Goal: Information Seeking & Learning: Learn about a topic

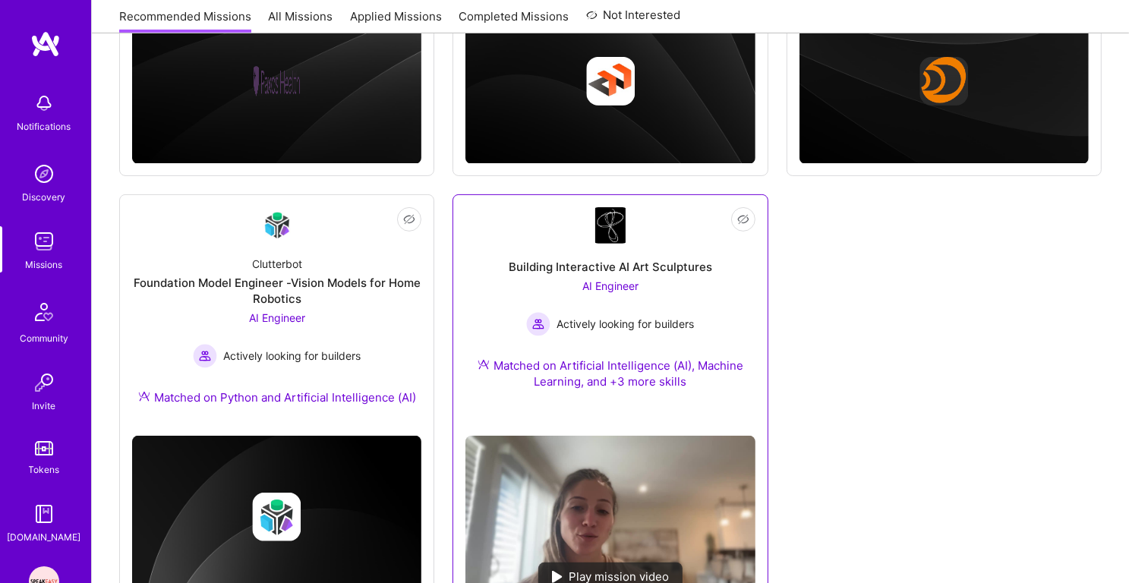
scroll to position [147, 0]
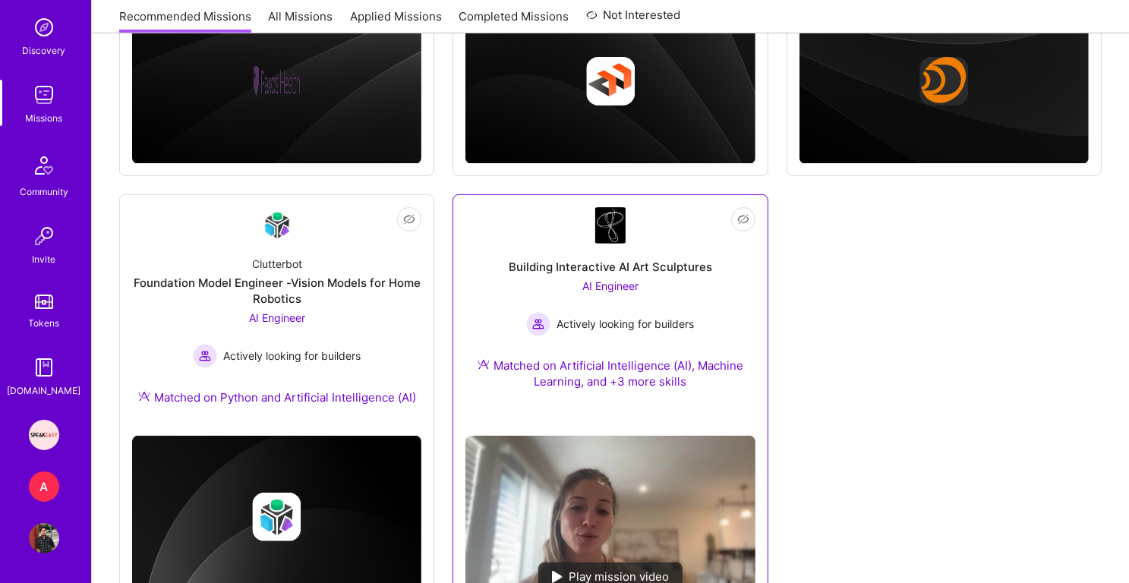
click at [589, 300] on div "AI Engineer Actively looking for builders" at bounding box center [610, 307] width 168 height 58
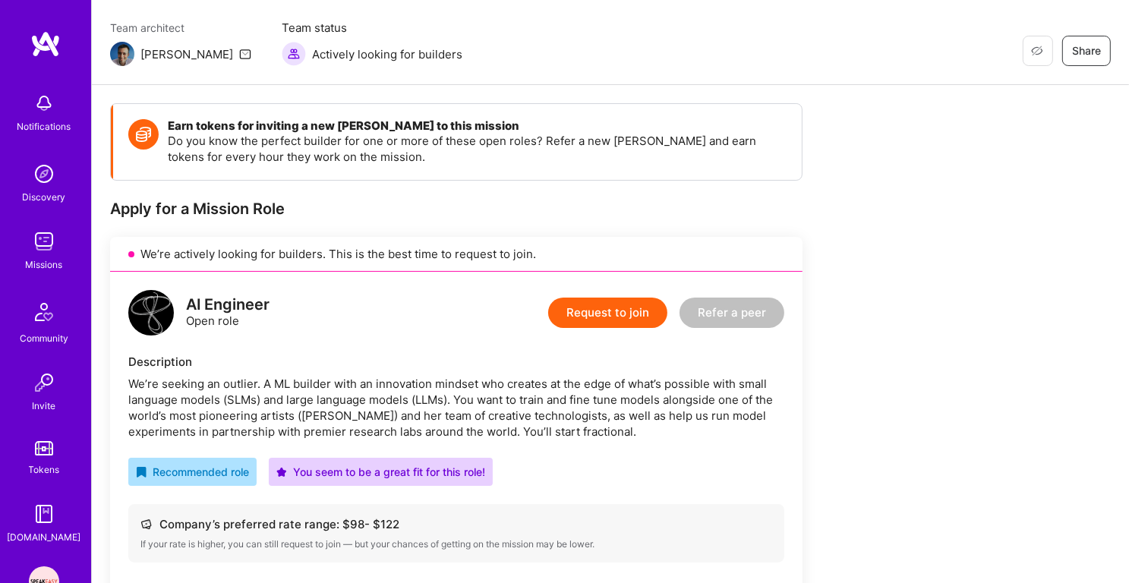
scroll to position [215, 0]
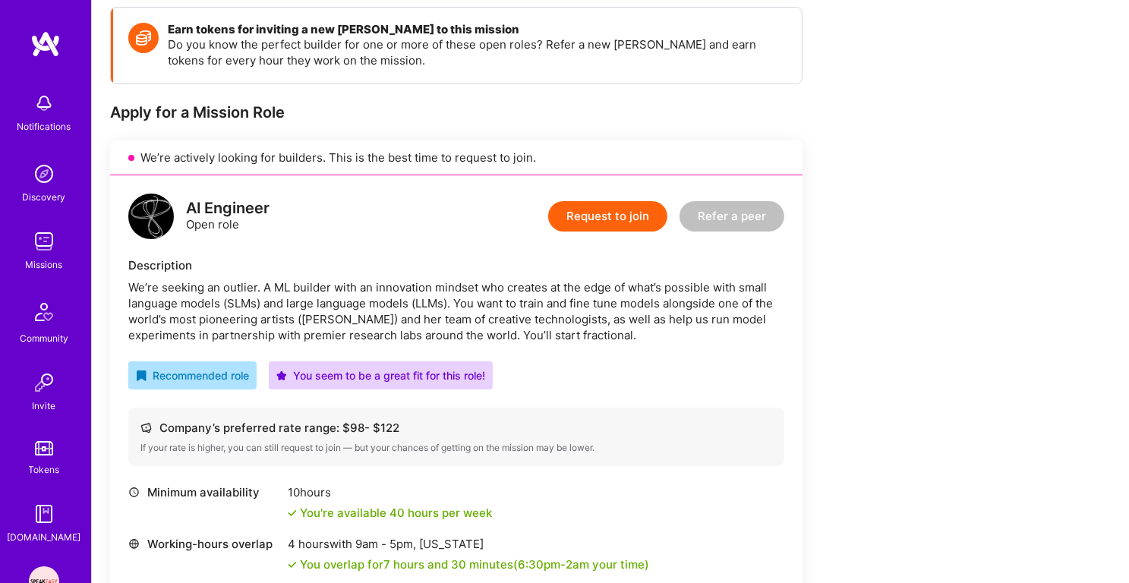
click at [531, 286] on div "We’re seeking an outlier. A ML builder with an innovation mindset who creates a…" at bounding box center [456, 311] width 656 height 64
click at [512, 297] on div "We’re seeking an outlier. A ML builder with an innovation mindset who creates a…" at bounding box center [456, 311] width 656 height 64
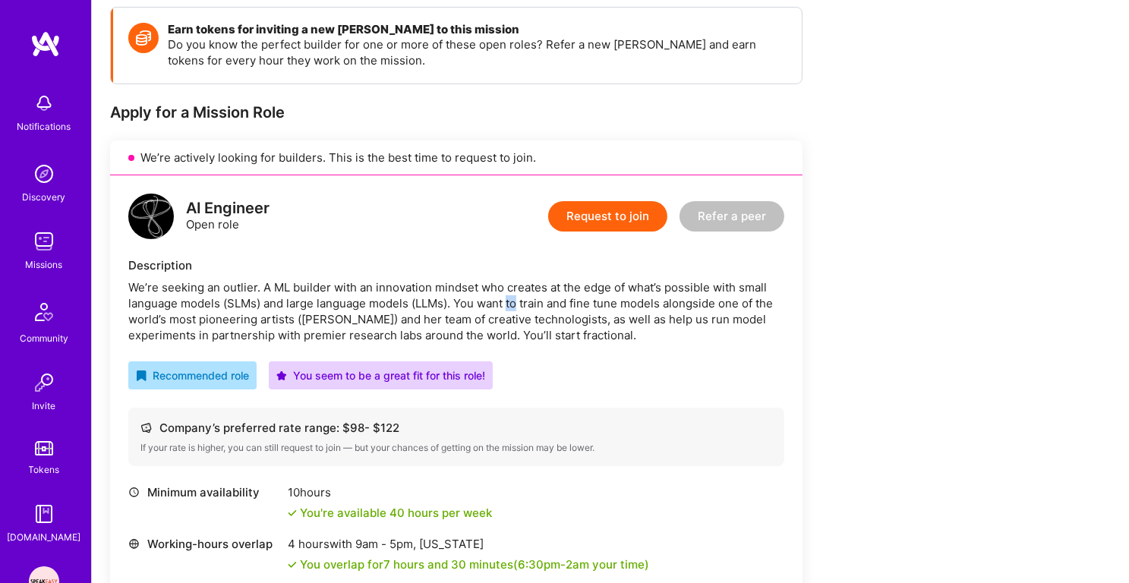
click at [512, 297] on div "We’re seeking an outlier. A ML builder with an innovation mindset who creates a…" at bounding box center [456, 311] width 656 height 64
click at [496, 308] on div "We’re seeking an outlier. A ML builder with an innovation mindset who creates a…" at bounding box center [456, 311] width 656 height 64
click at [484, 333] on div "We’re seeking an outlier. A ML builder with an innovation mindset who creates a…" at bounding box center [456, 311] width 656 height 64
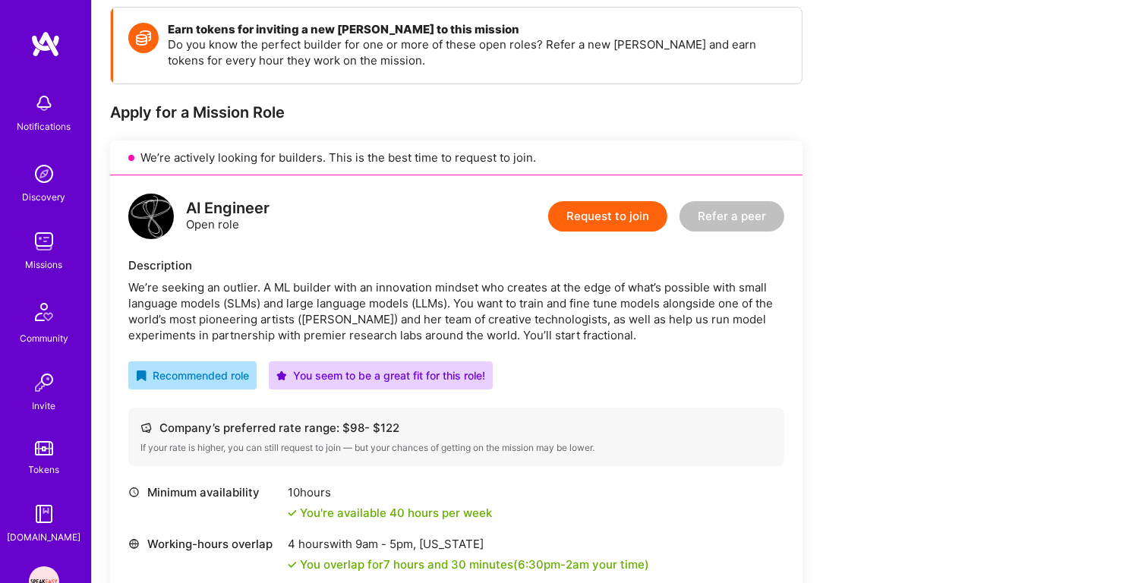
click at [484, 333] on div "We’re seeking an outlier. A ML builder with an innovation mindset who creates a…" at bounding box center [456, 311] width 656 height 64
click at [503, 310] on div "We’re seeking an outlier. A ML builder with an innovation mindset who creates a…" at bounding box center [456, 311] width 656 height 64
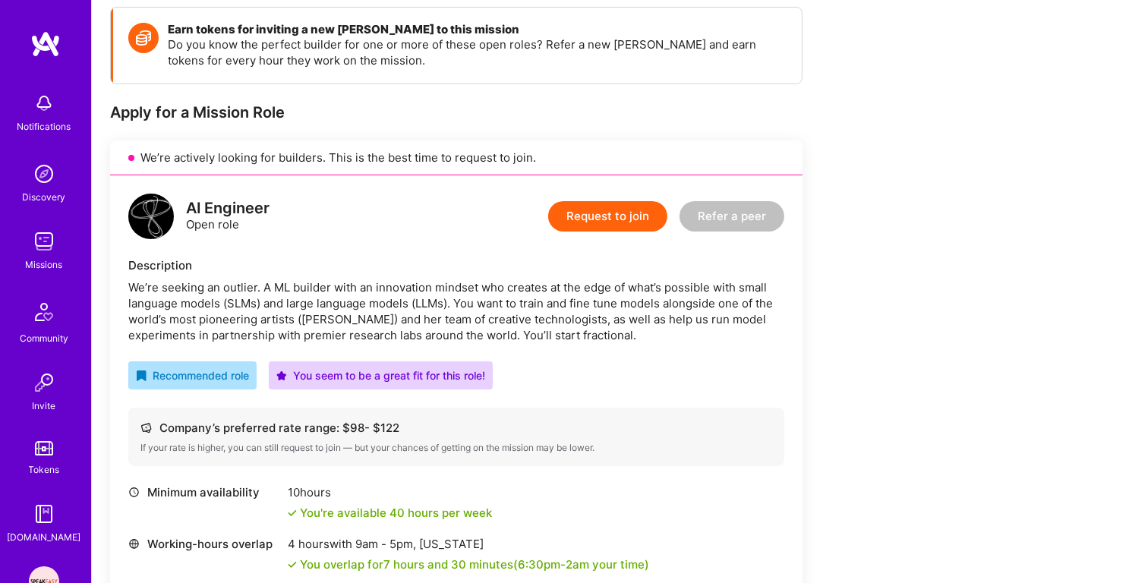
click at [495, 324] on div "We’re seeking an outlier. A ML builder with an innovation mindset who creates a…" at bounding box center [456, 311] width 656 height 64
click at [480, 329] on div "We’re seeking an outlier. A ML builder with an innovation mindset who creates a…" at bounding box center [456, 311] width 656 height 64
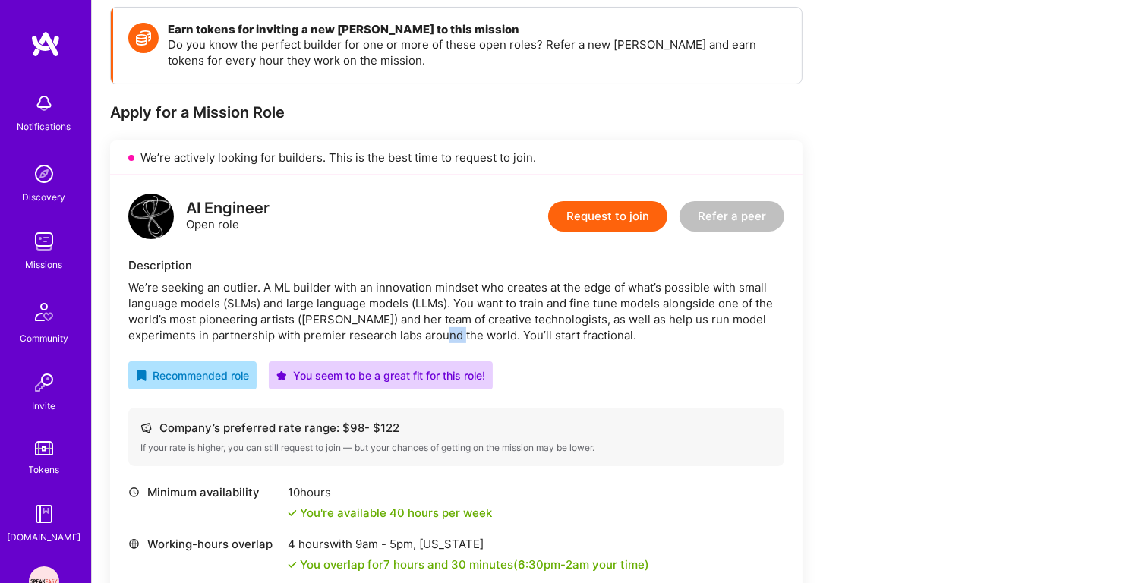
click at [480, 329] on div "We’re seeking an outlier. A ML builder with an innovation mindset who creates a…" at bounding box center [456, 311] width 656 height 64
click at [491, 316] on div "We’re seeking an outlier. A ML builder with an innovation mindset who creates a…" at bounding box center [456, 311] width 656 height 64
click at [520, 320] on div "We’re seeking an outlier. A ML builder with an innovation mindset who creates a…" at bounding box center [456, 311] width 656 height 64
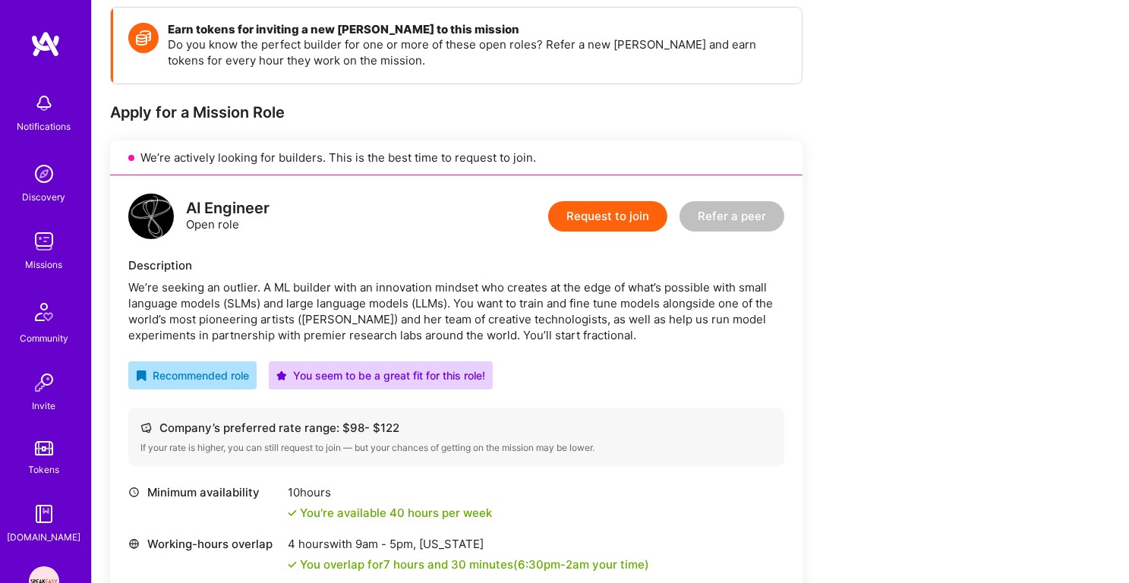
click at [520, 320] on div "We’re seeking an outlier. A ML builder with an innovation mindset who creates a…" at bounding box center [456, 311] width 656 height 64
click at [529, 326] on div "We’re seeking an outlier. A ML builder with an innovation mindset who creates a…" at bounding box center [456, 311] width 656 height 64
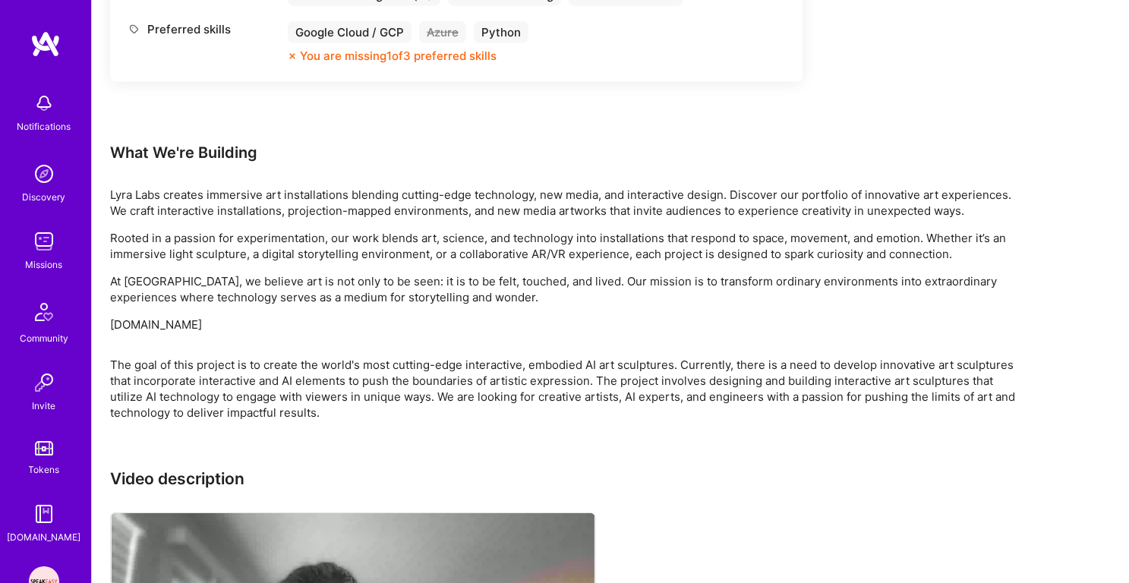
scroll to position [869, 0]
